Goal: Task Accomplishment & Management: Use online tool/utility

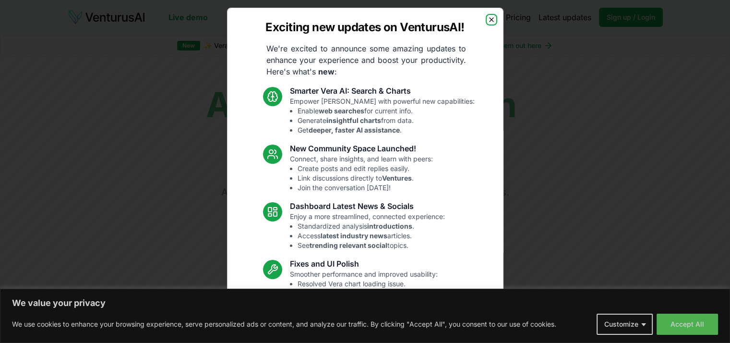
click at [488, 20] on icon "button" at bounding box center [492, 20] width 8 height 8
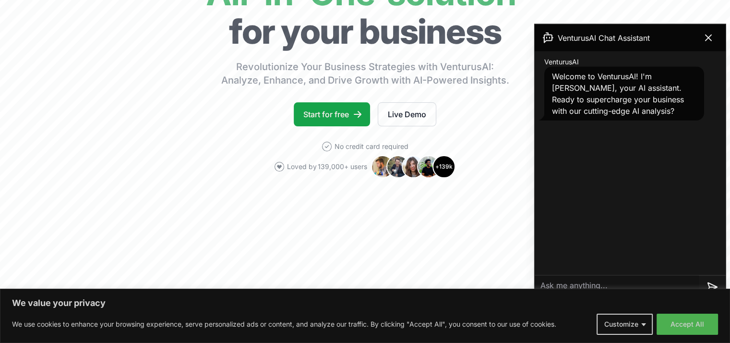
scroll to position [336, 0]
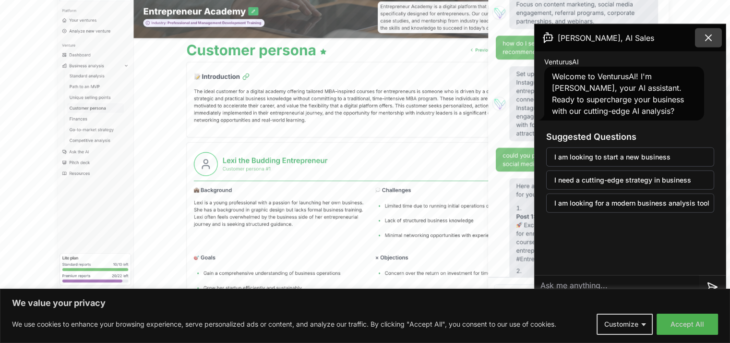
click at [708, 35] on icon at bounding box center [709, 38] width 12 height 12
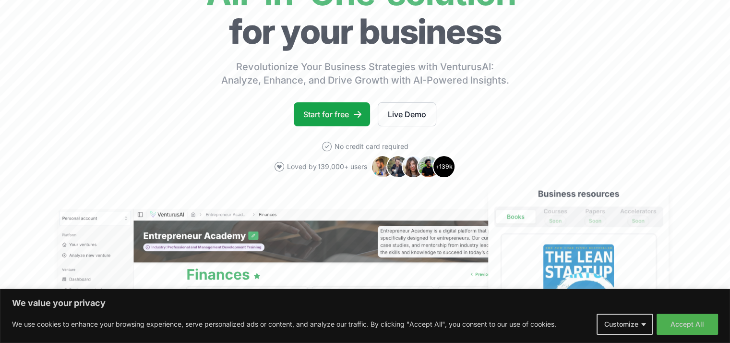
scroll to position [0, 0]
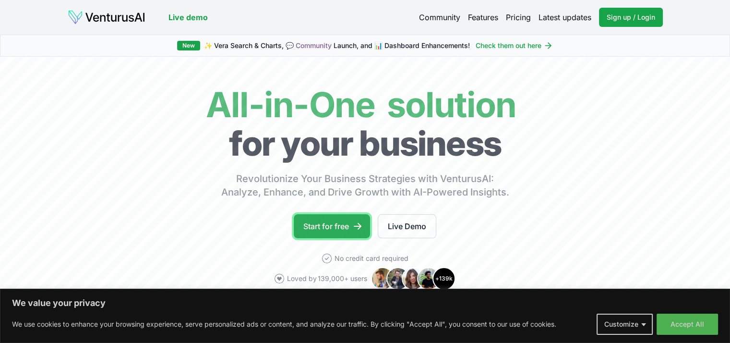
click at [334, 227] on link "Start for free" at bounding box center [332, 226] width 76 height 24
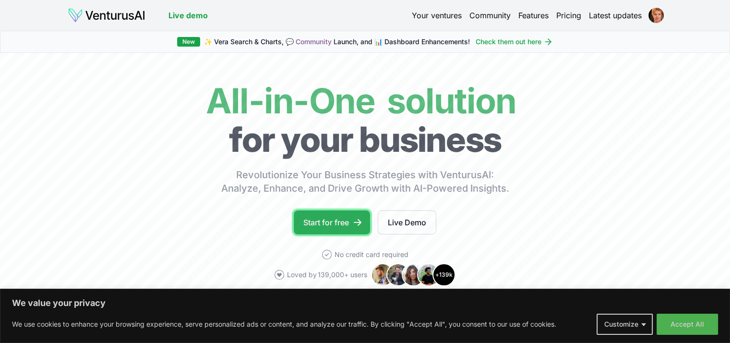
click at [329, 229] on link "Start for free" at bounding box center [332, 222] width 76 height 24
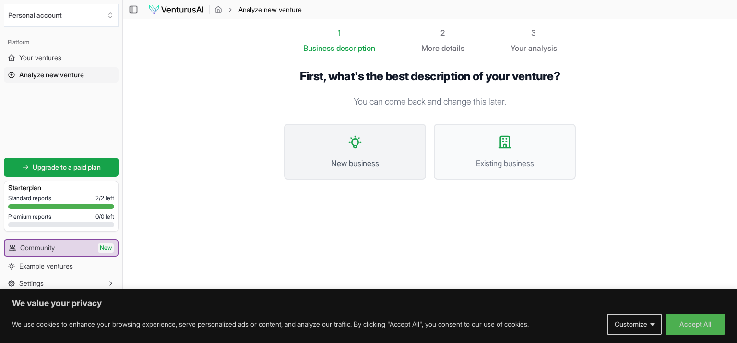
click at [357, 154] on button "New business" at bounding box center [355, 152] width 142 height 56
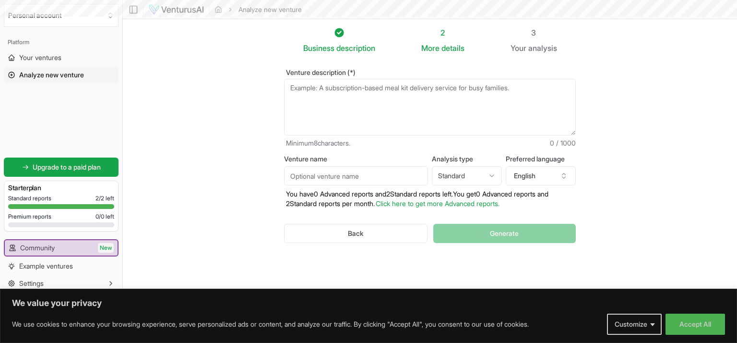
click at [342, 86] on textarea "Venture description (*)" at bounding box center [430, 107] width 292 height 57
click at [346, 91] on textarea "Venture description (*)" at bounding box center [430, 107] width 292 height 57
paste textarea "Promptaria é uma plataforma inovadora sediada no Rio Grande do Sul que atua com…"
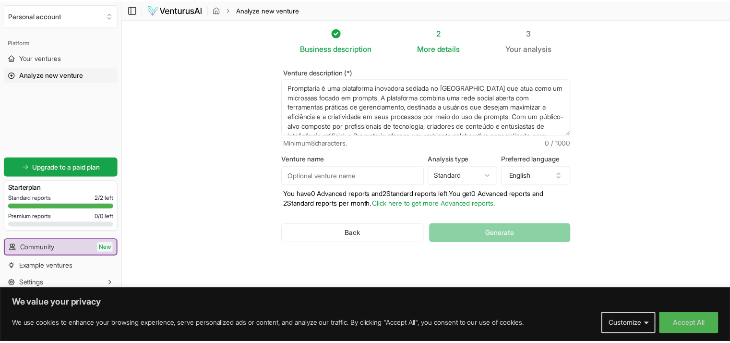
scroll to position [14, 0]
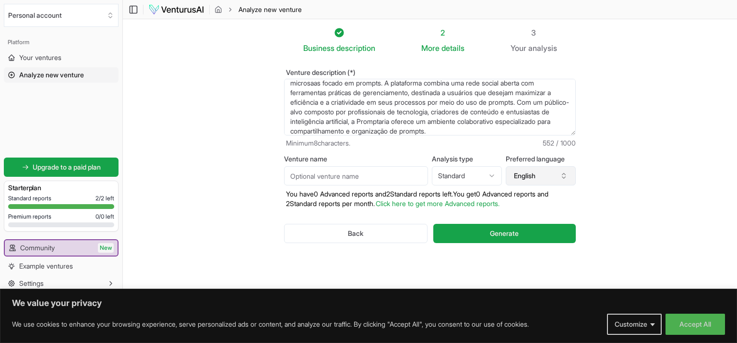
type textarea "Promptaria é uma plataforma inovadora sediada no Rio Grande do Sul que atua com…"
click at [555, 168] on button "English" at bounding box center [541, 175] width 70 height 19
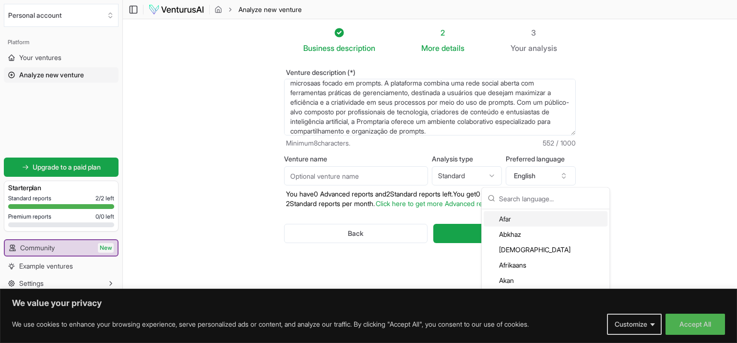
click at [541, 204] on input "text" at bounding box center [551, 198] width 105 height 21
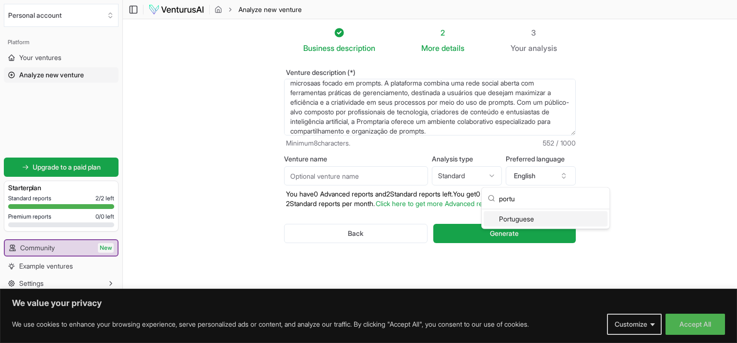
type input "portu"
click at [533, 215] on div "Portuguese" at bounding box center [546, 218] width 124 height 15
click at [476, 168] on html "We value your privacy We use cookies to enhance your browsing experience, serve…" at bounding box center [368, 171] width 737 height 343
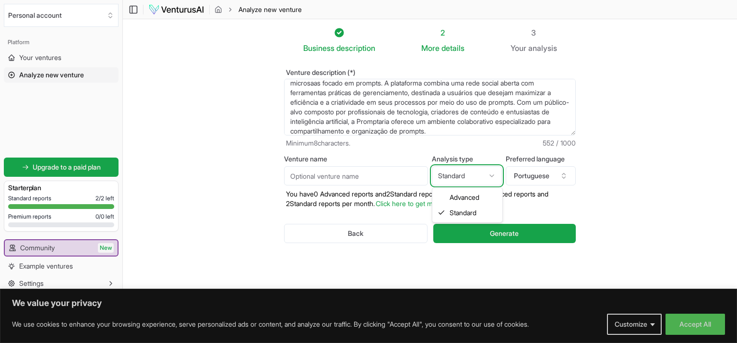
click at [399, 175] on html "We value your privacy We use cookies to enhance your browsing experience, serve…" at bounding box center [368, 171] width 737 height 343
click at [399, 175] on input "Venture name" at bounding box center [356, 175] width 144 height 19
type input "Promptaria"
click at [433, 224] on button "Generate" at bounding box center [504, 233] width 143 height 19
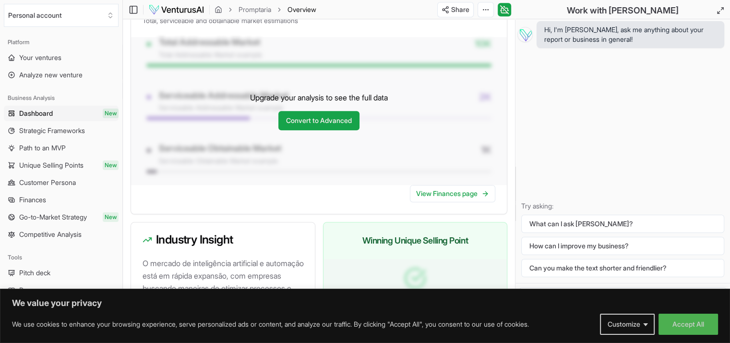
scroll to position [896, 0]
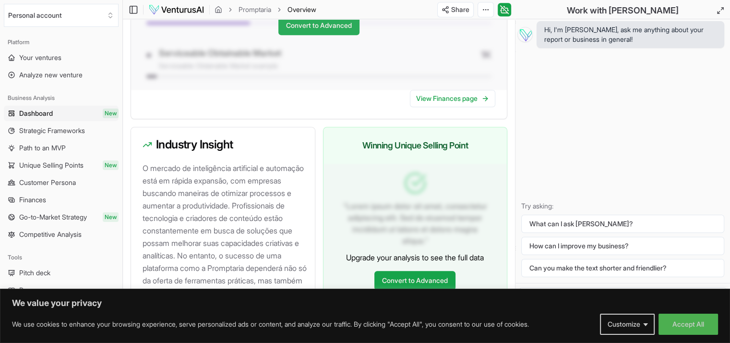
click at [334, 35] on link "Convert to Advanced" at bounding box center [318, 25] width 81 height 19
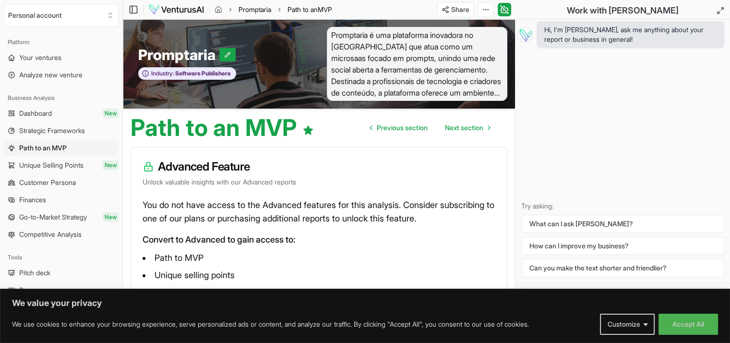
click at [265, 10] on link "Promptaria" at bounding box center [255, 10] width 33 height 10
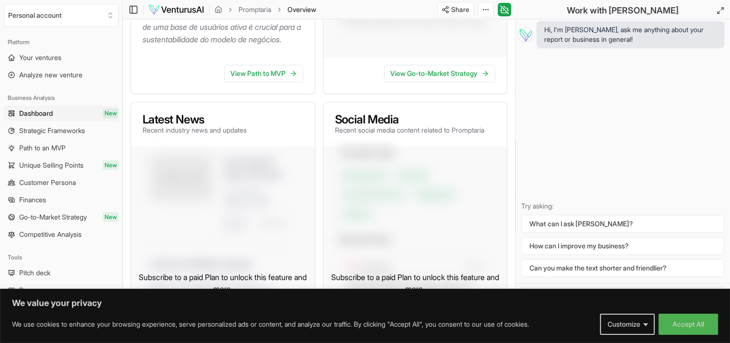
scroll to position [112, 0]
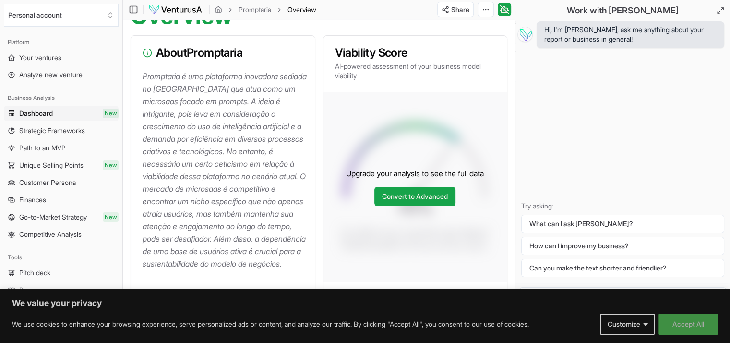
click at [674, 325] on button "Accept All" at bounding box center [689, 323] width 60 height 21
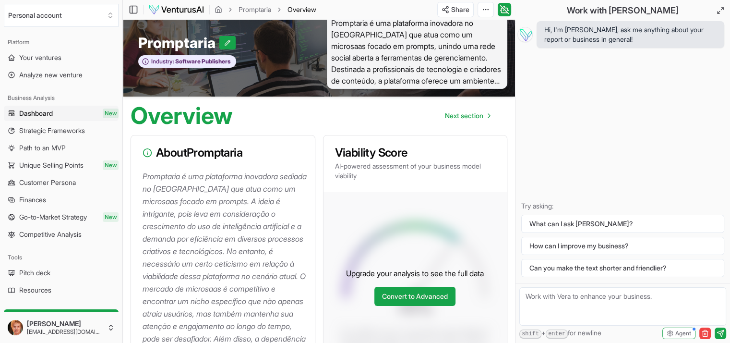
scroll to position [0, 0]
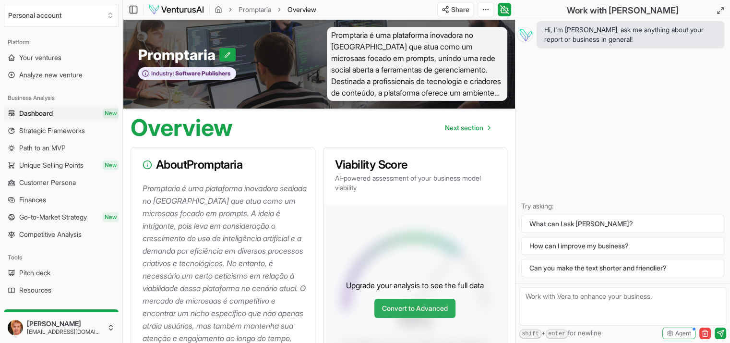
click at [430, 315] on link "Convert to Advanced" at bounding box center [414, 308] width 81 height 19
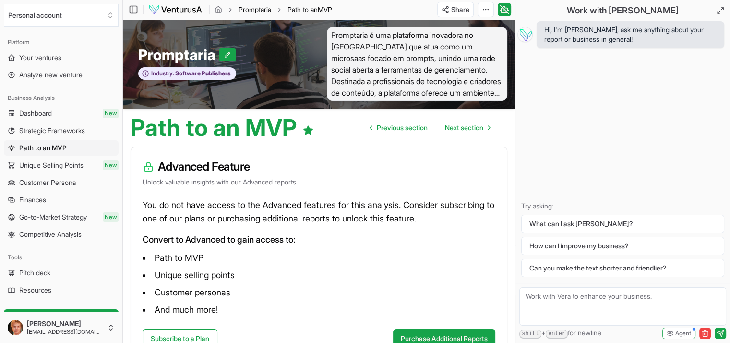
click at [265, 7] on link "Promptaria" at bounding box center [255, 10] width 33 height 10
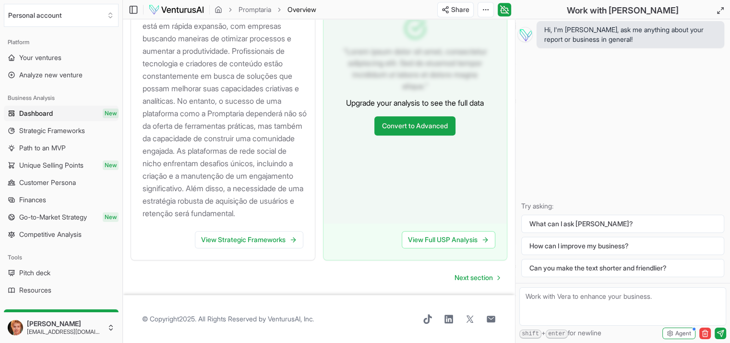
scroll to position [1074, 0]
click at [48, 126] on span "Strategic Frameworks" at bounding box center [52, 131] width 66 height 10
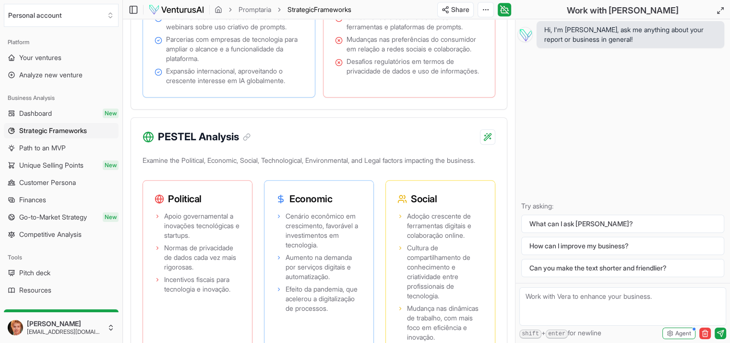
scroll to position [1008, 0]
